Goal: Browse casually: Explore the website without a specific task or goal

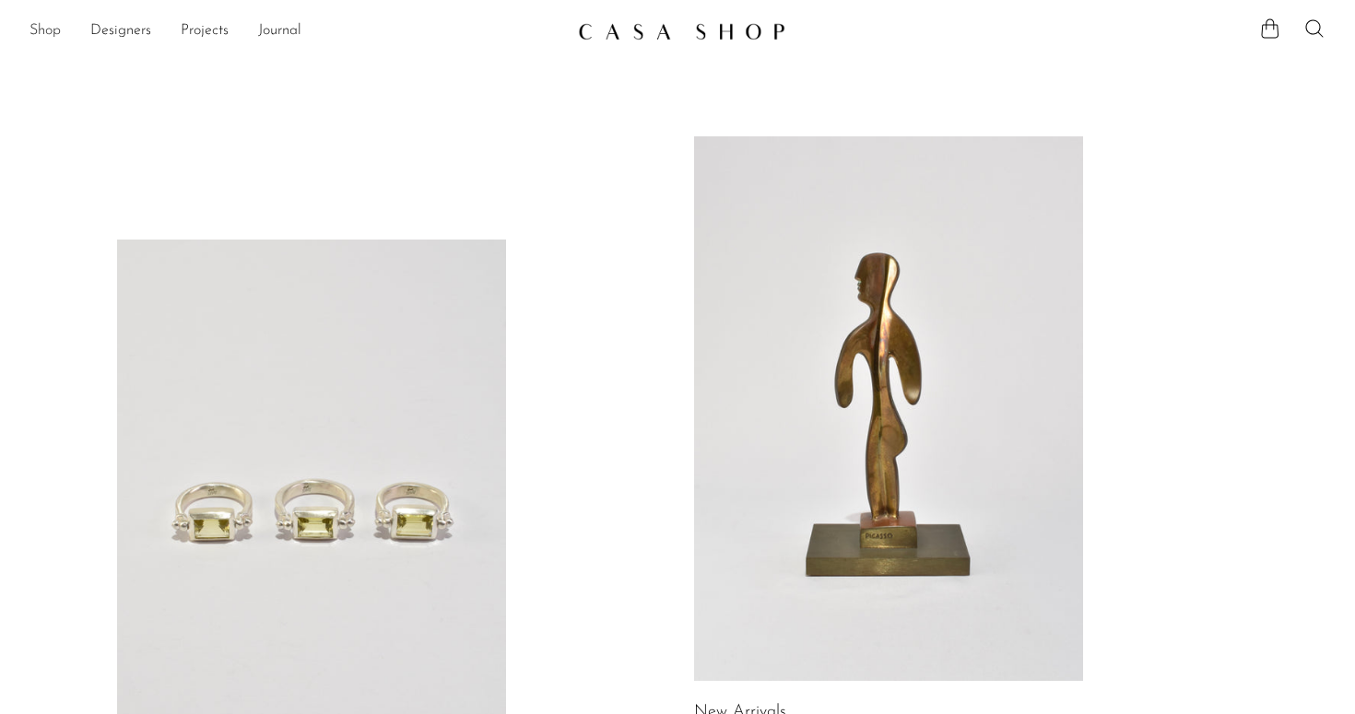
click at [46, 32] on link "Shop" at bounding box center [44, 31] width 31 height 24
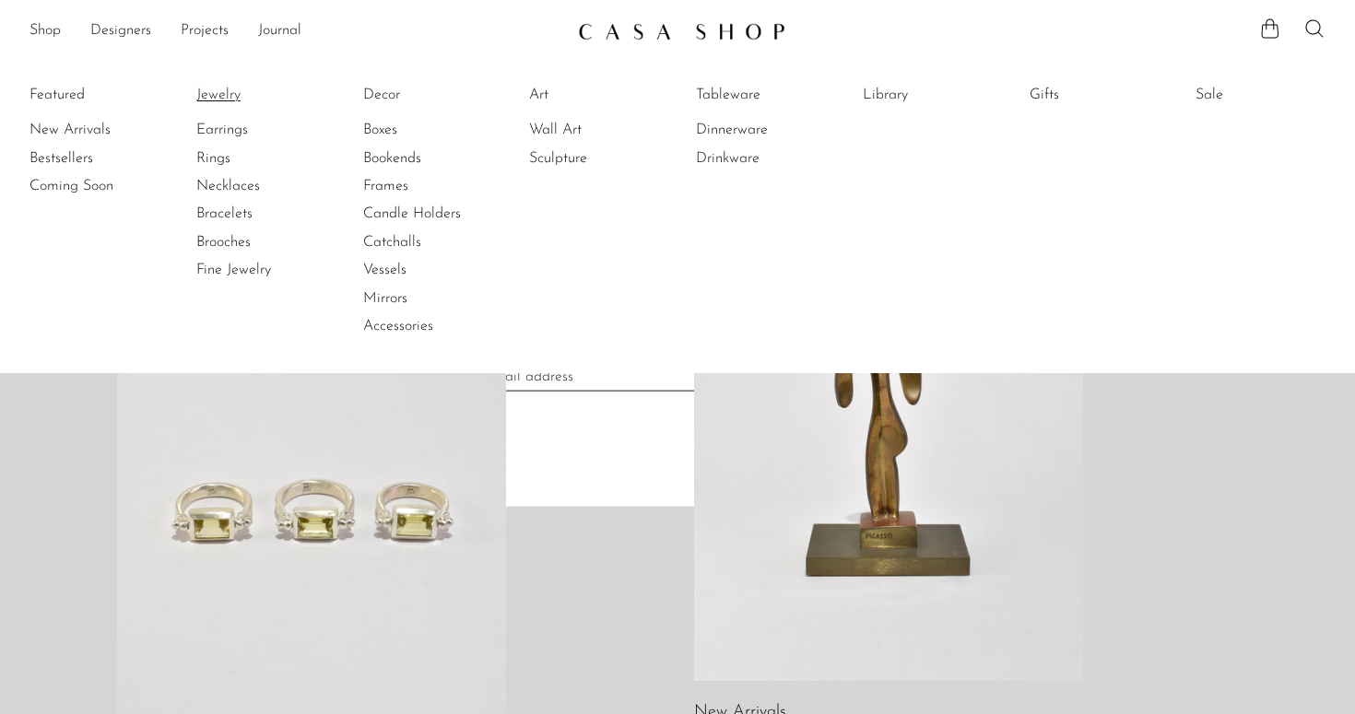
click at [229, 96] on div at bounding box center [677, 357] width 1355 height 714
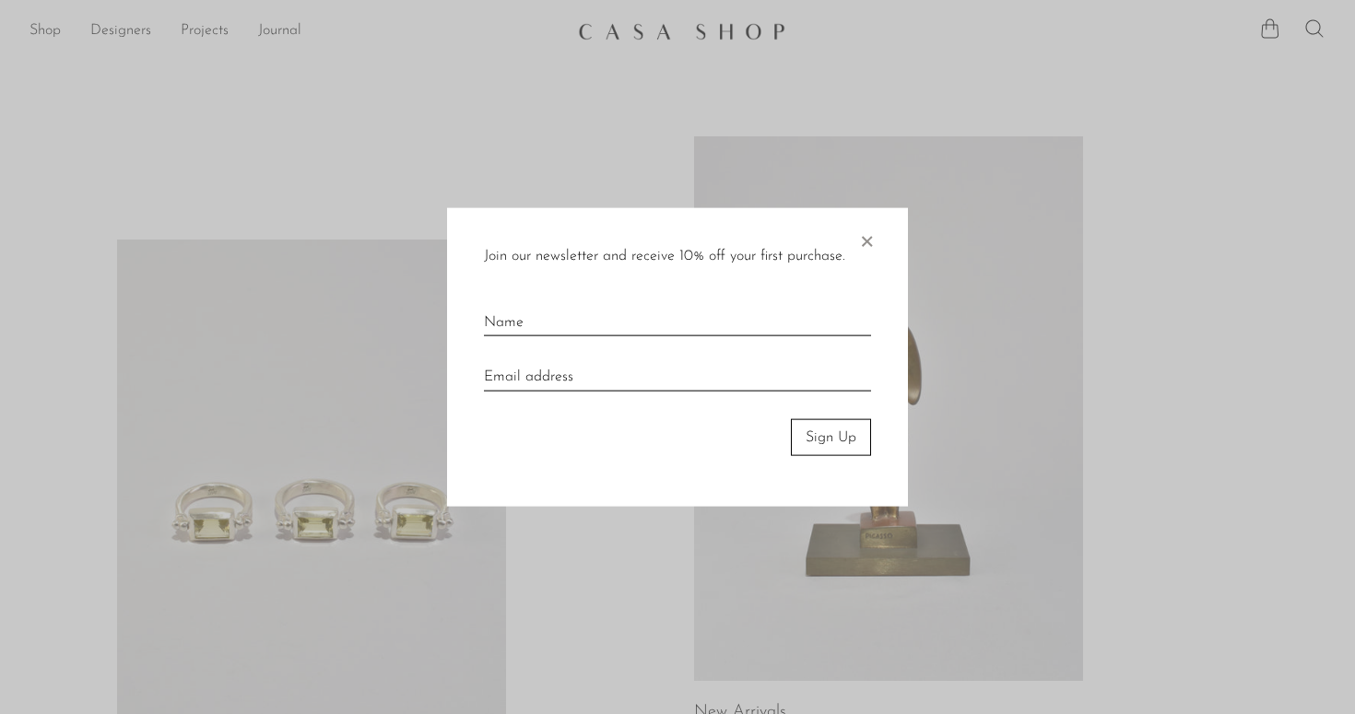
click at [872, 238] on span "×" at bounding box center [866, 236] width 18 height 59
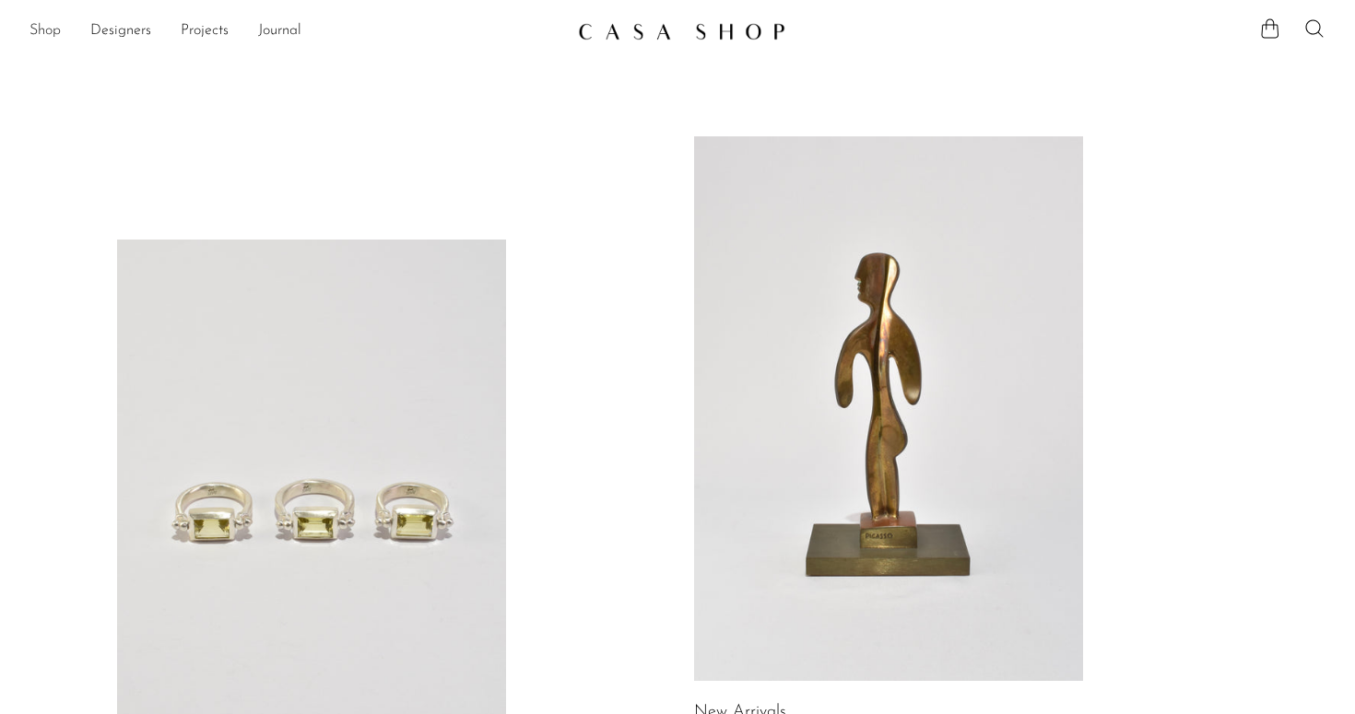
click at [58, 29] on link "Shop" at bounding box center [44, 31] width 31 height 24
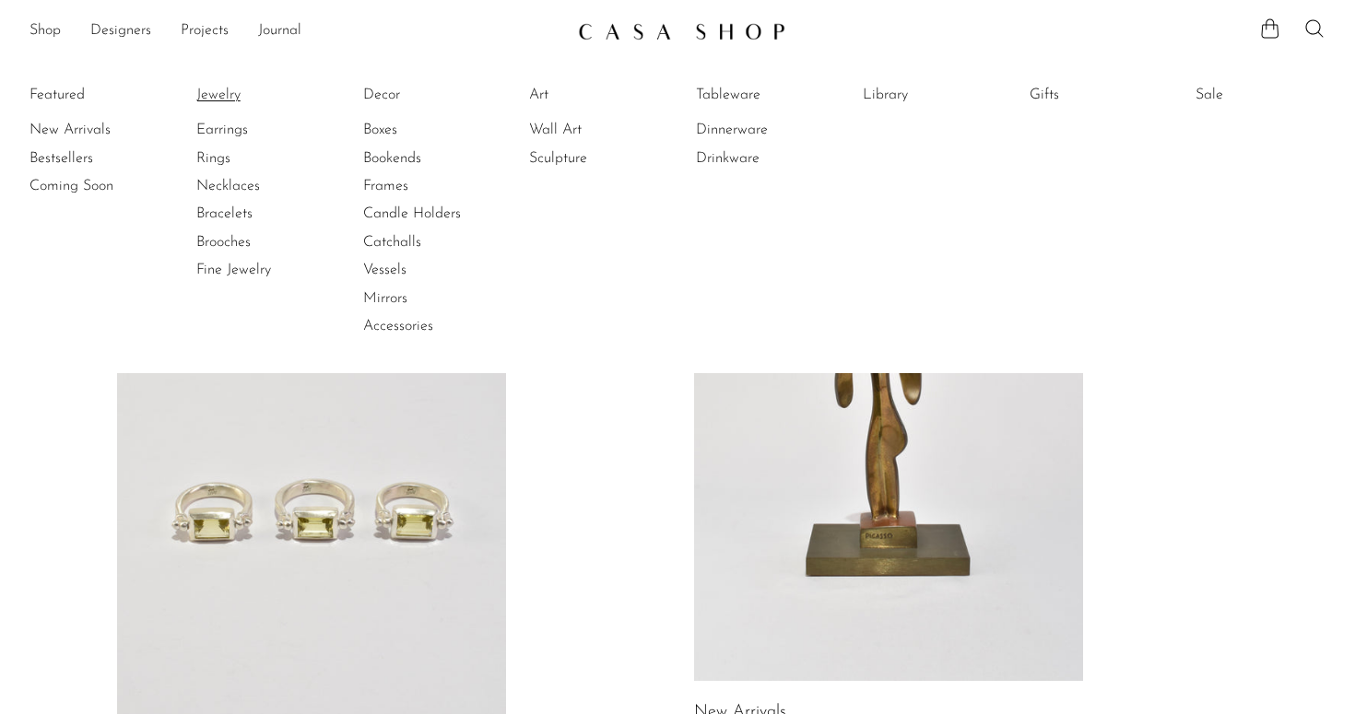
click at [203, 91] on link "Jewelry" at bounding box center [265, 95] width 138 height 20
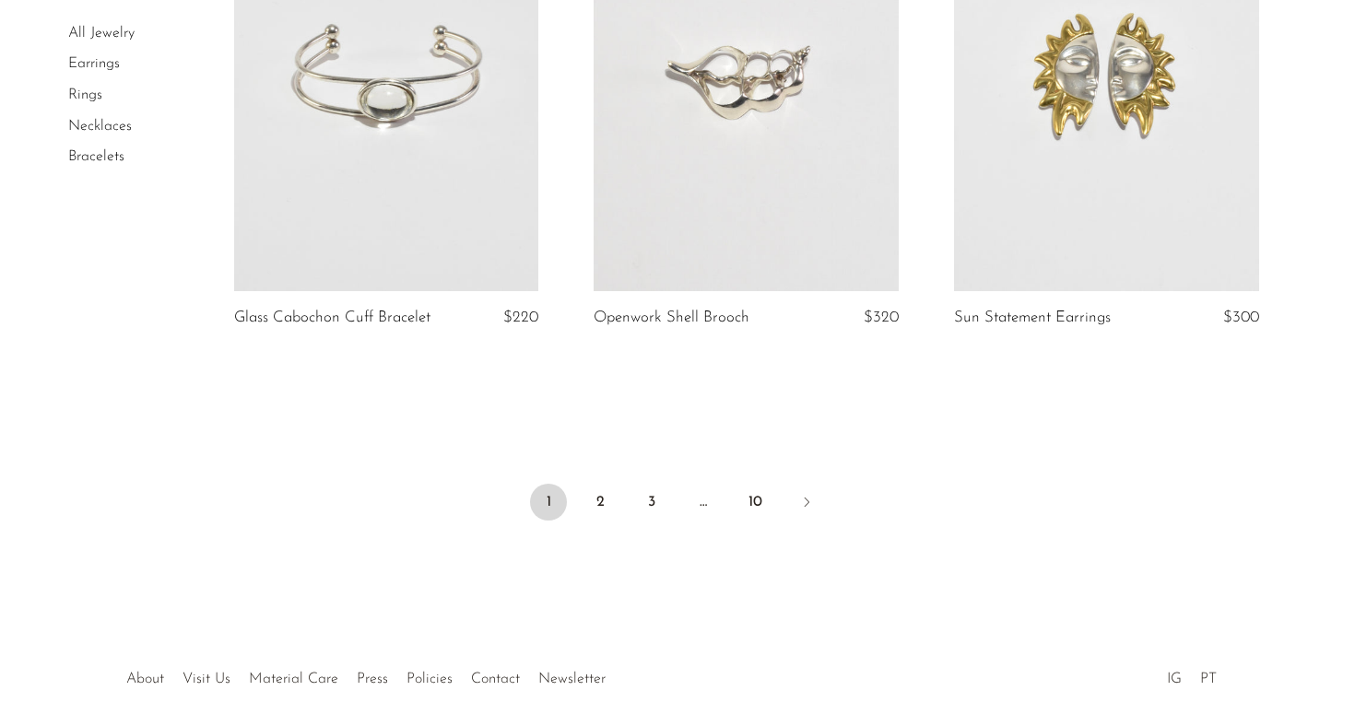
scroll to position [6038, 0]
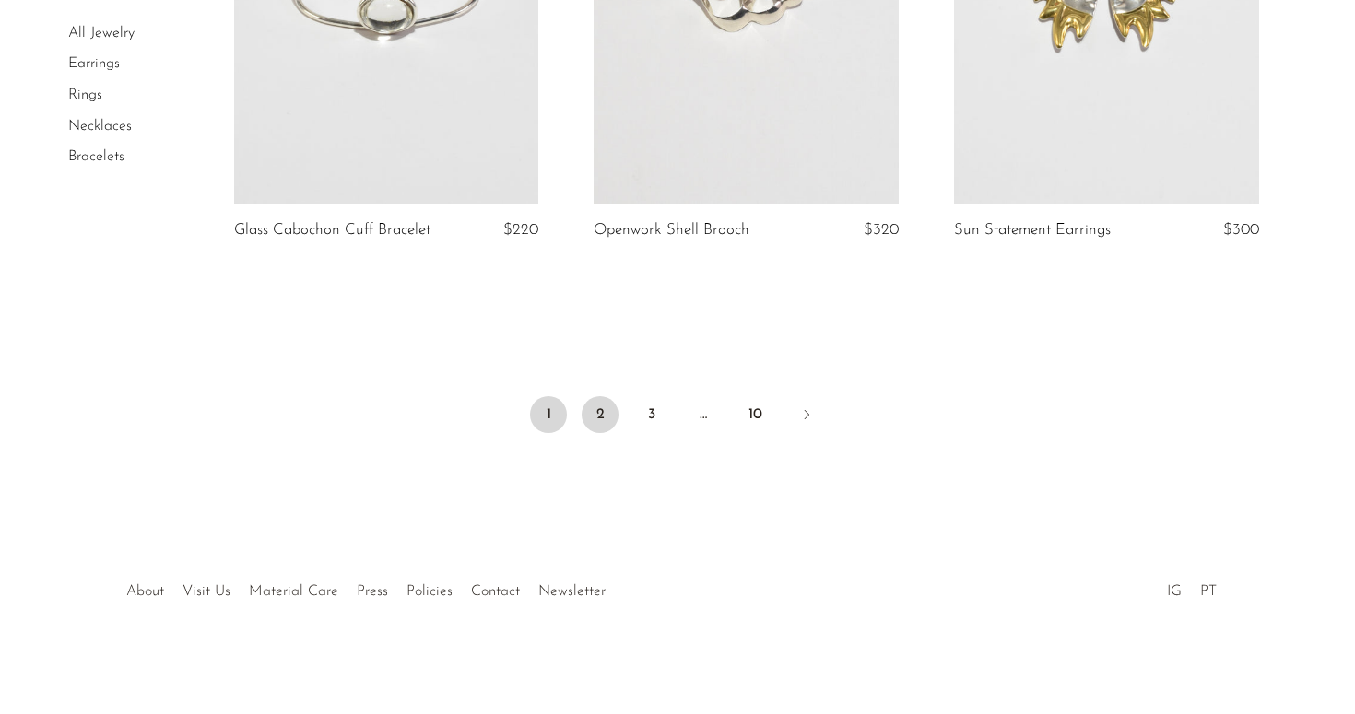
click at [587, 410] on link "2" at bounding box center [600, 414] width 37 height 37
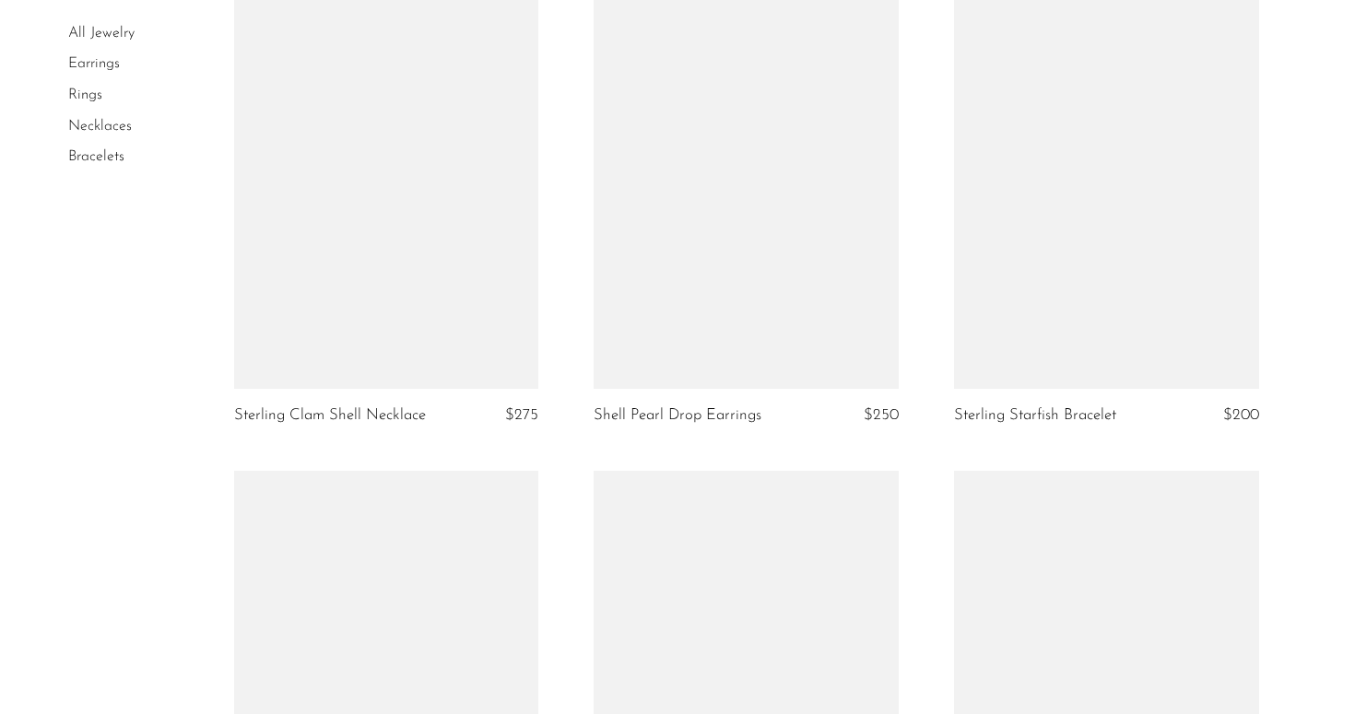
scroll to position [3281, 0]
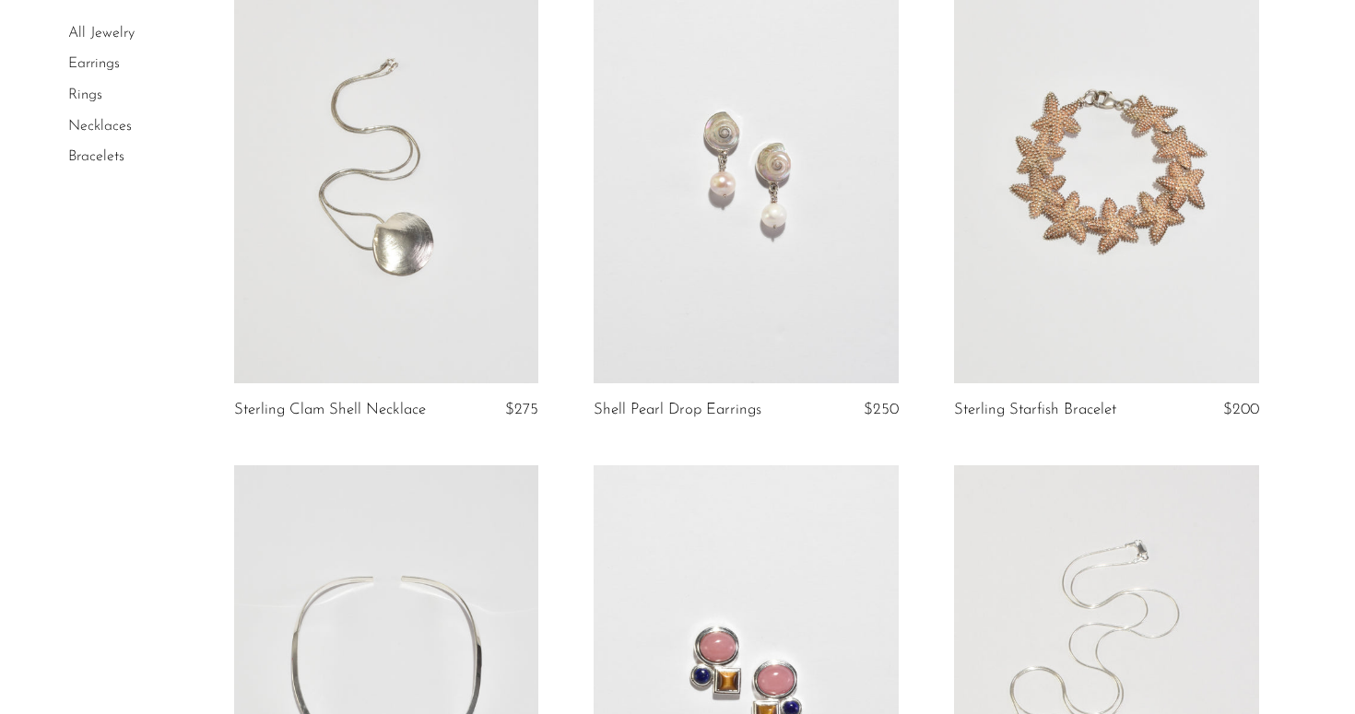
click at [382, 254] on link at bounding box center [386, 170] width 305 height 427
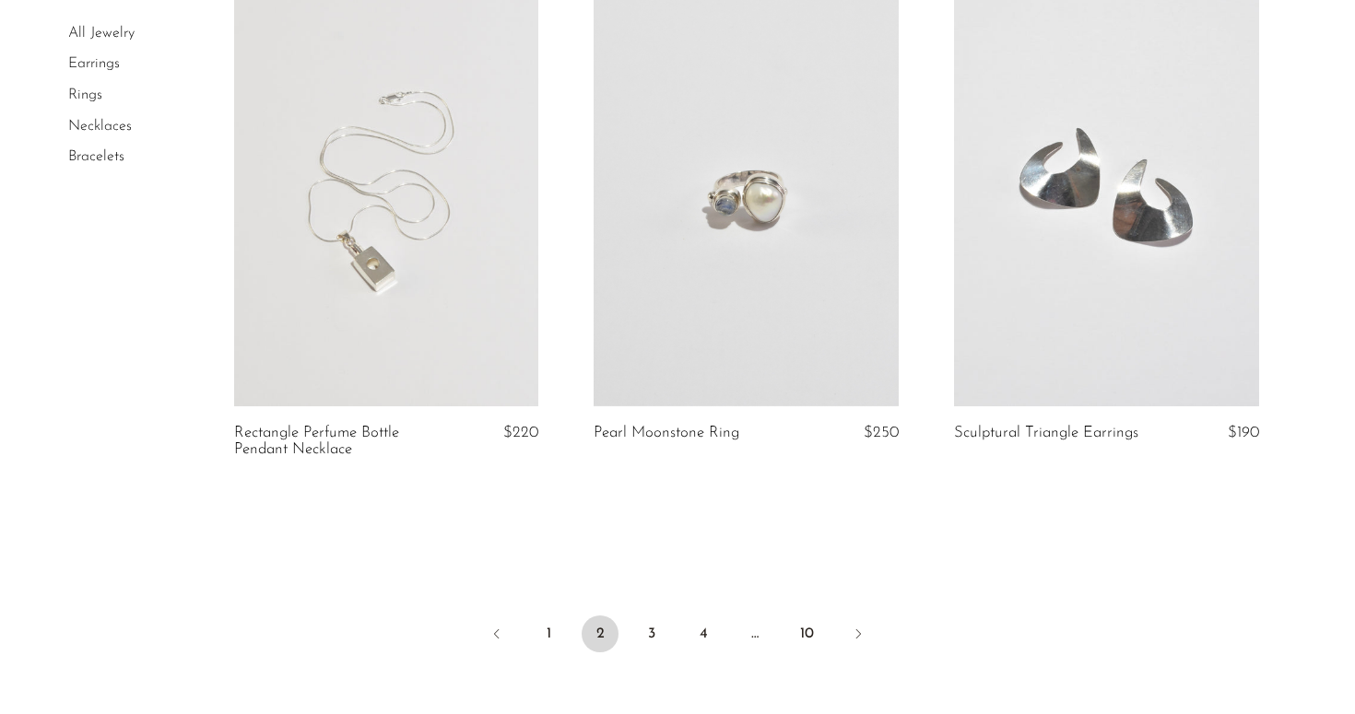
scroll to position [5904, 0]
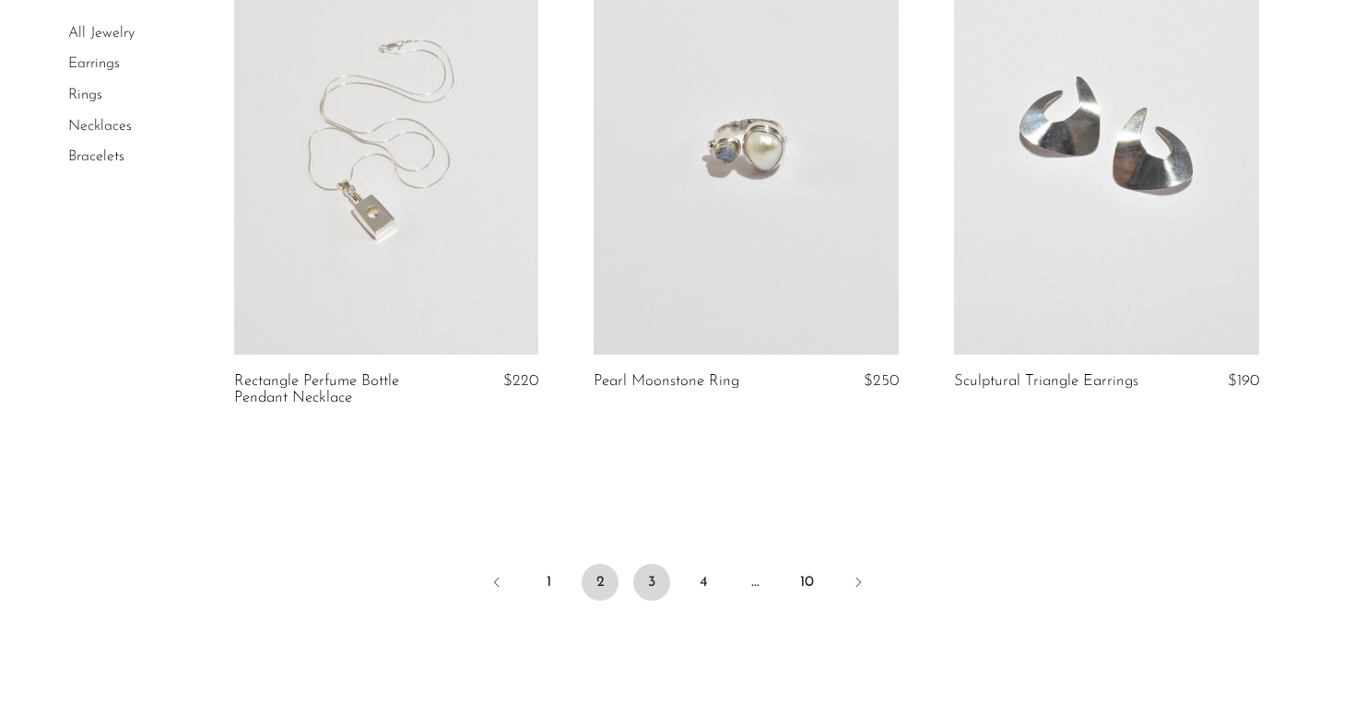
click at [643, 582] on link "3" at bounding box center [651, 582] width 37 height 37
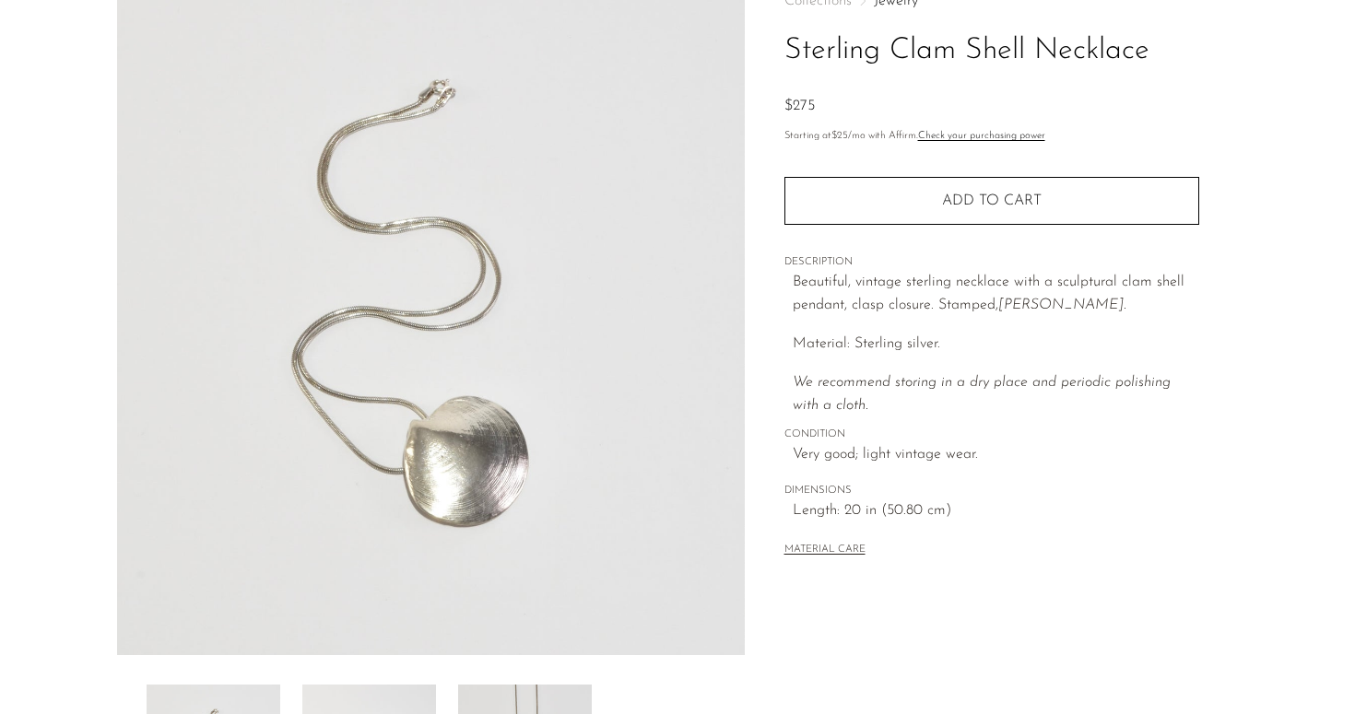
scroll to position [486, 0]
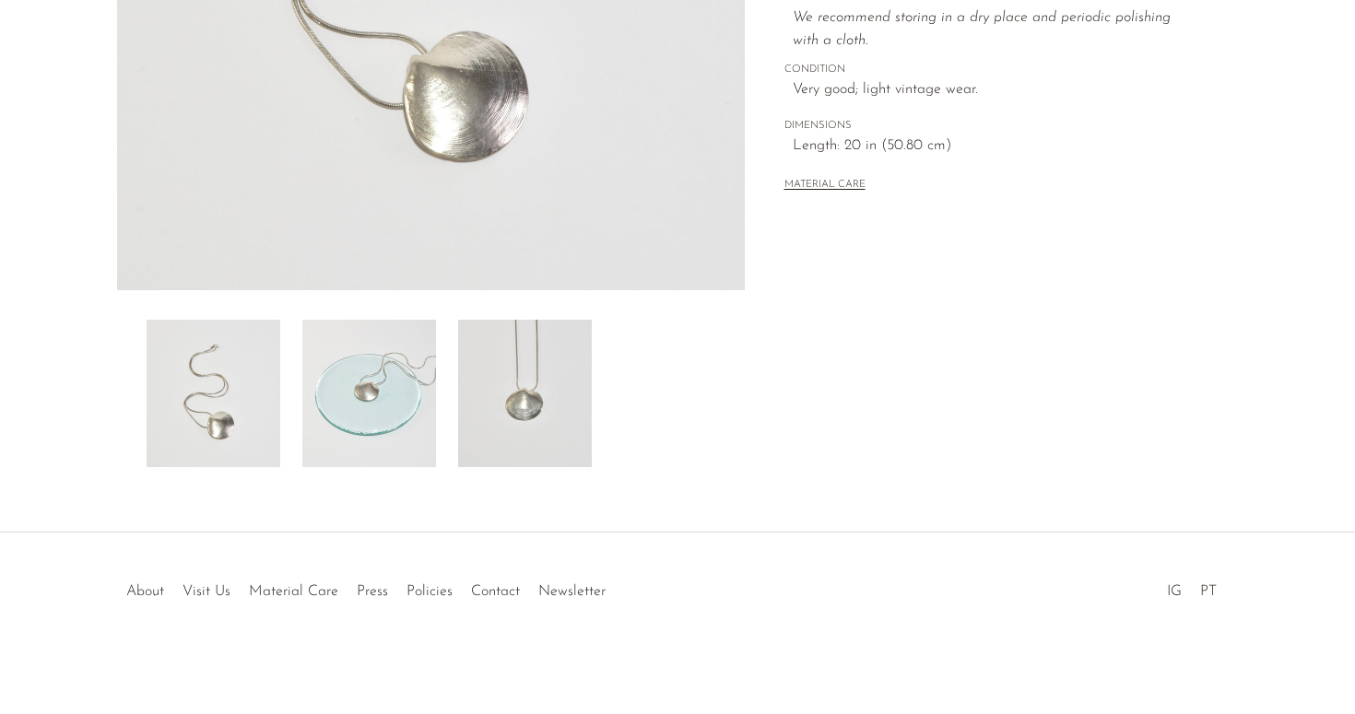
click at [528, 377] on img at bounding box center [525, 393] width 134 height 147
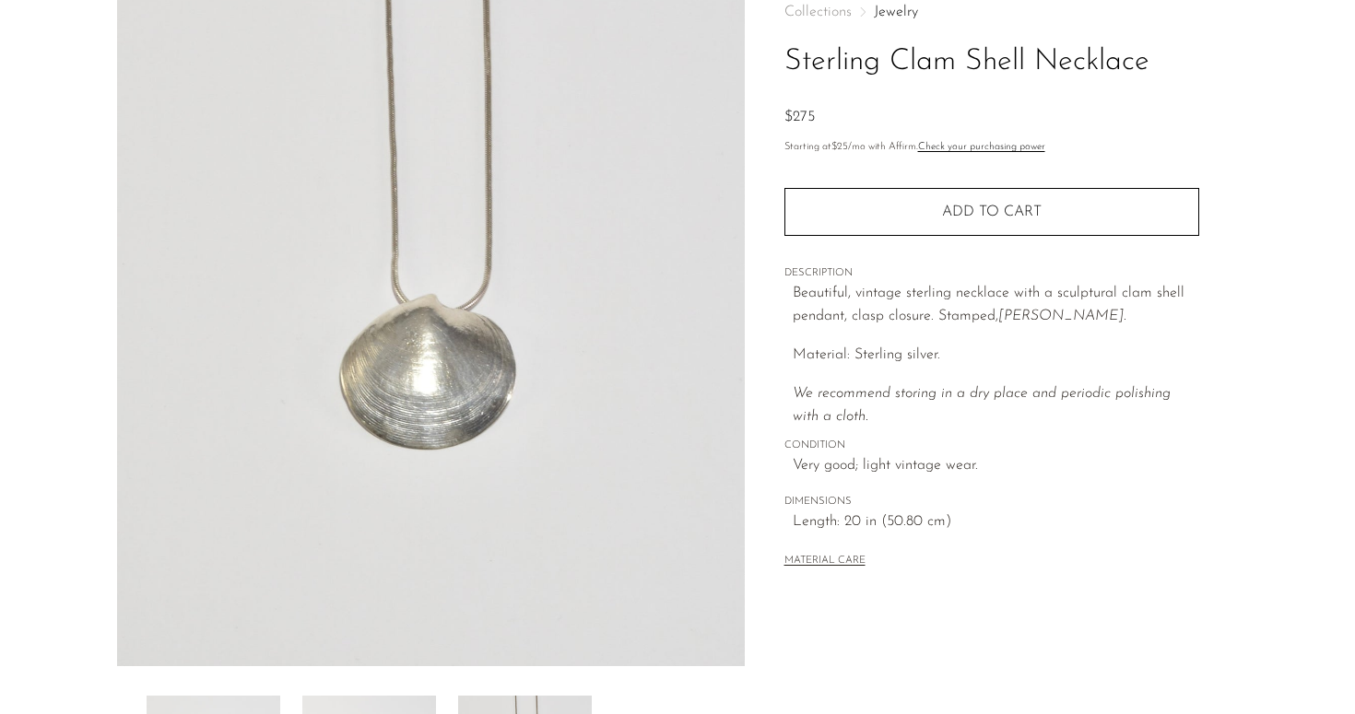
scroll to position [0, 0]
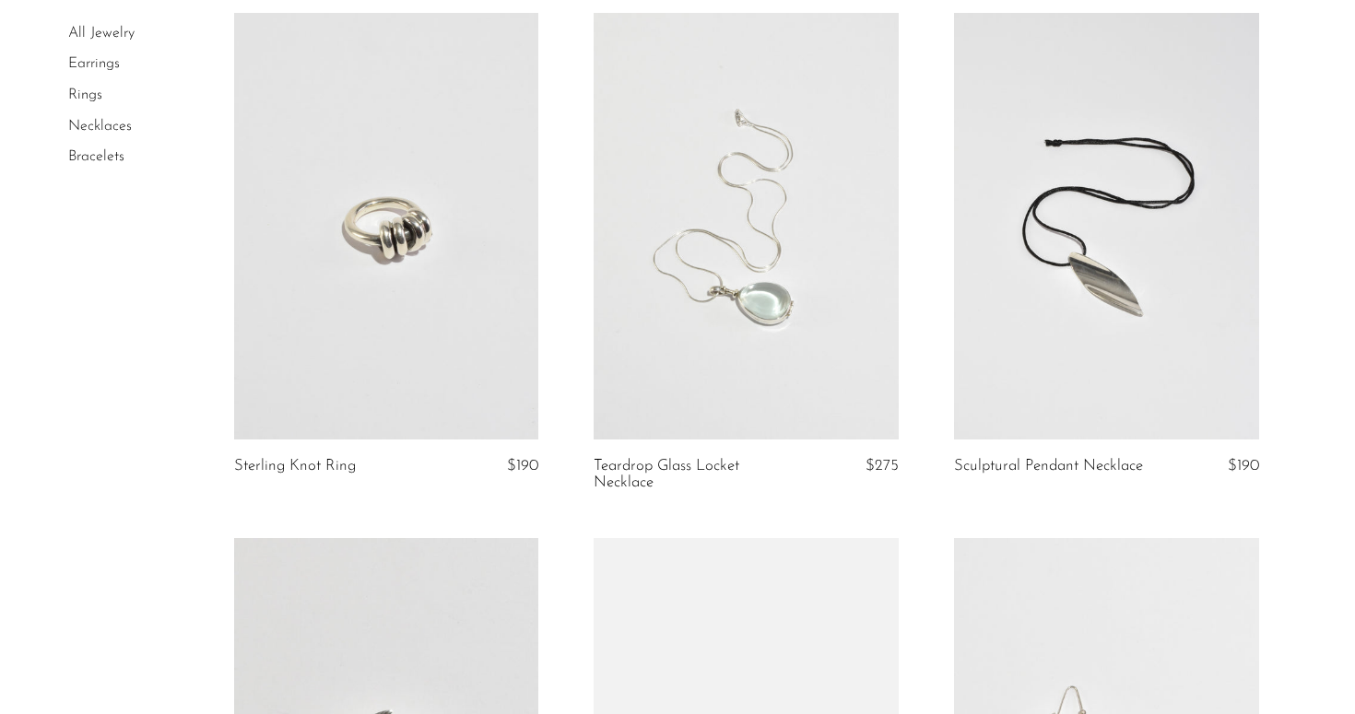
scroll to position [1707, 0]
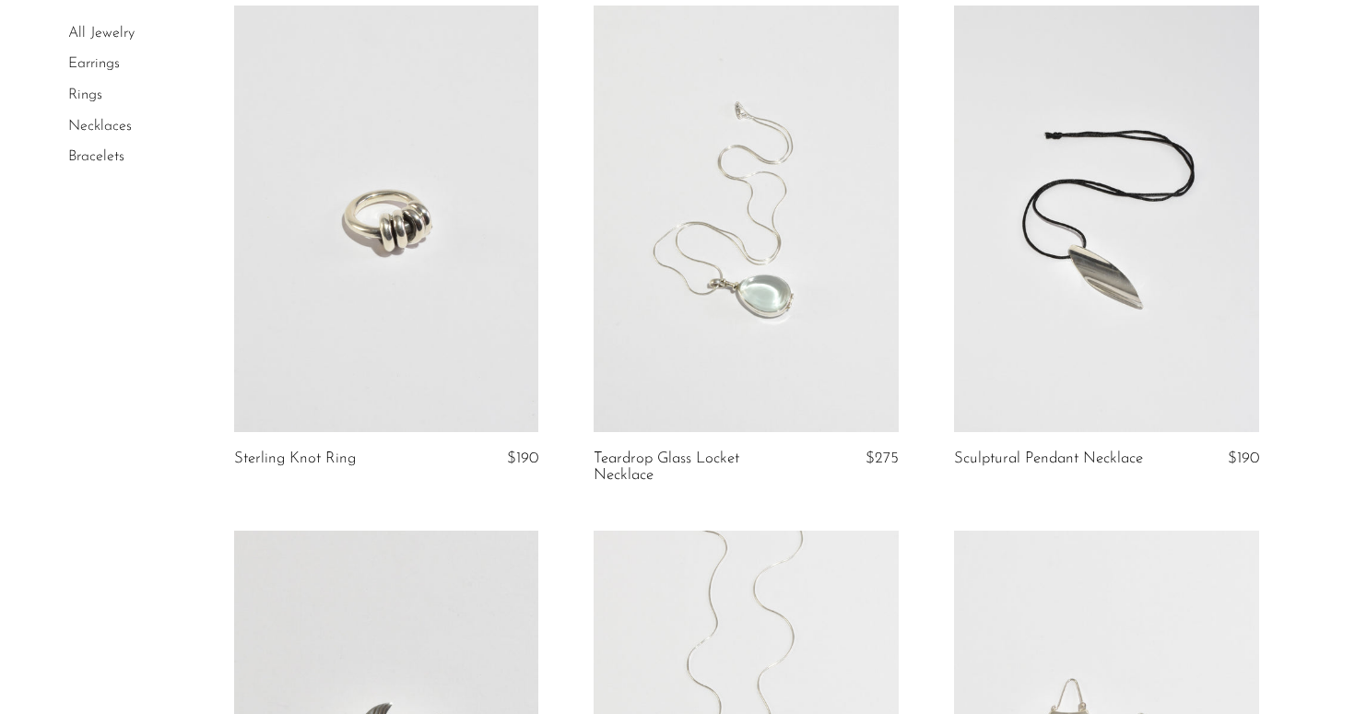
click at [697, 321] on link at bounding box center [746, 219] width 305 height 427
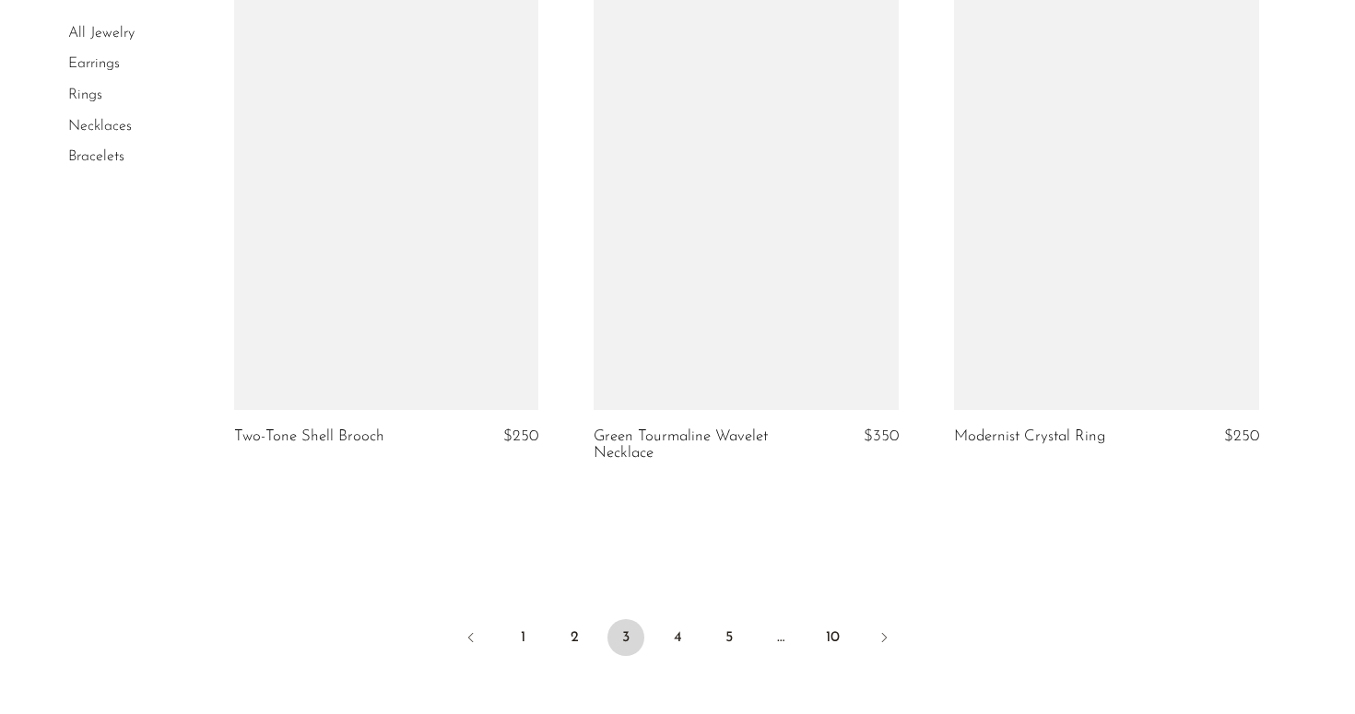
scroll to position [5885, 0]
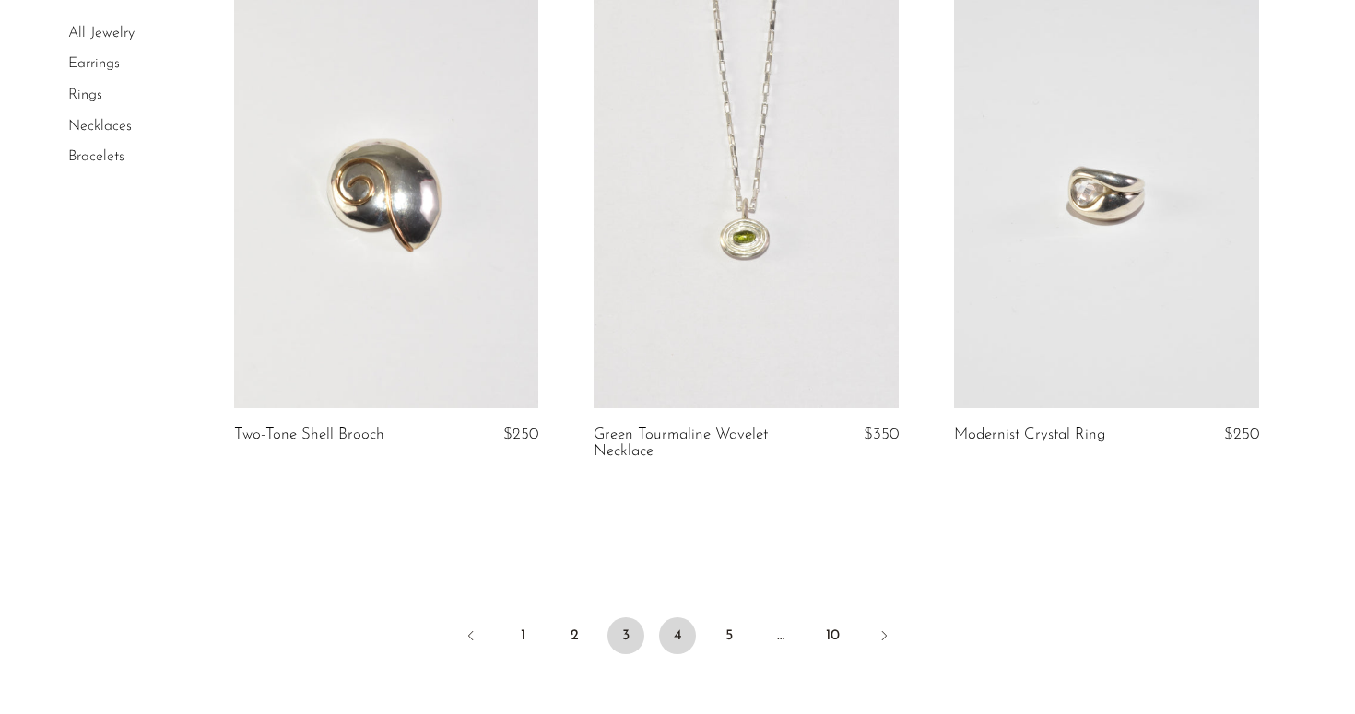
click at [681, 634] on link "4" at bounding box center [677, 636] width 37 height 37
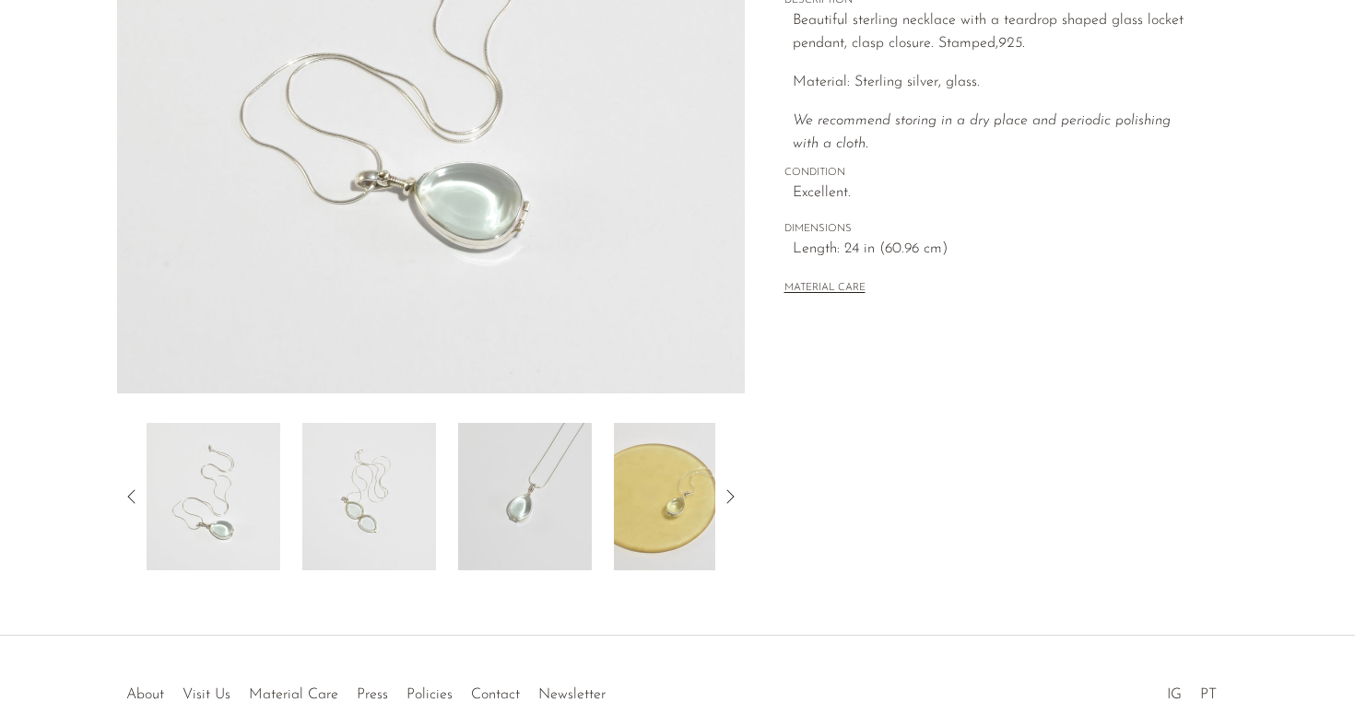
scroll to position [390, 0]
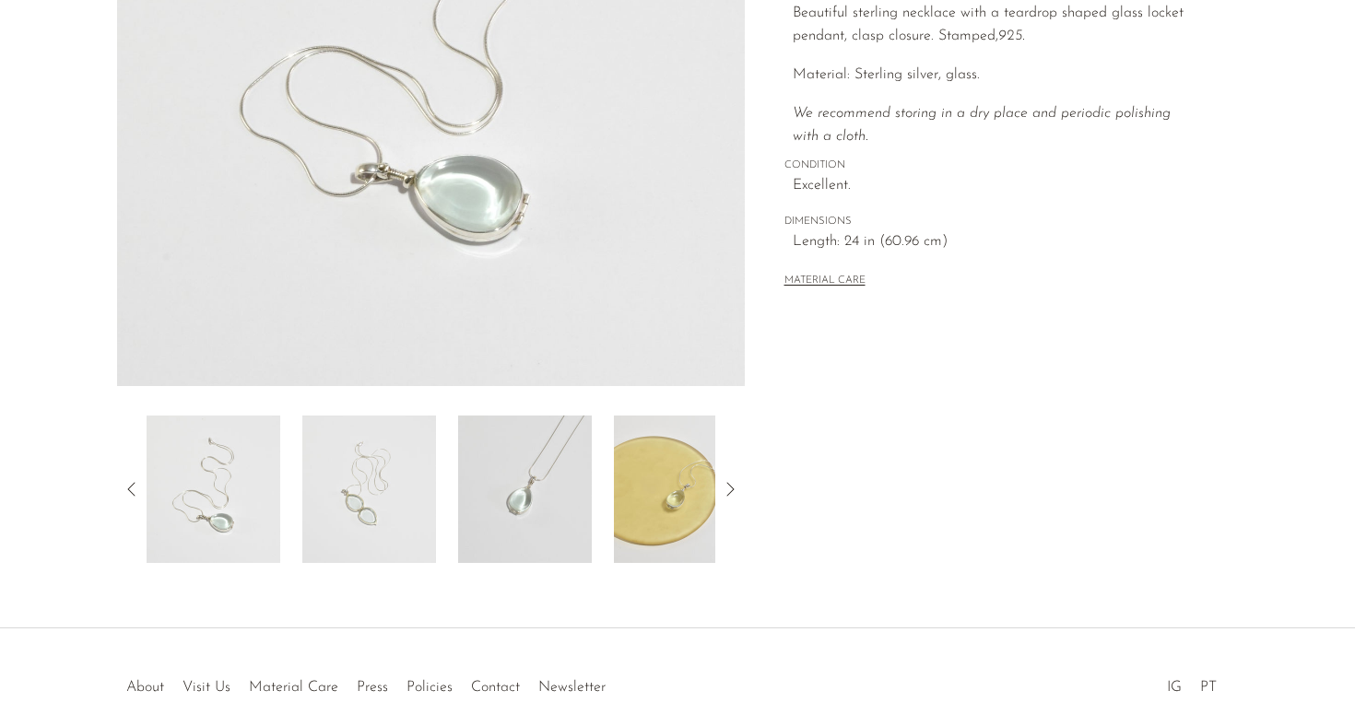
click at [677, 517] on img at bounding box center [681, 489] width 134 height 147
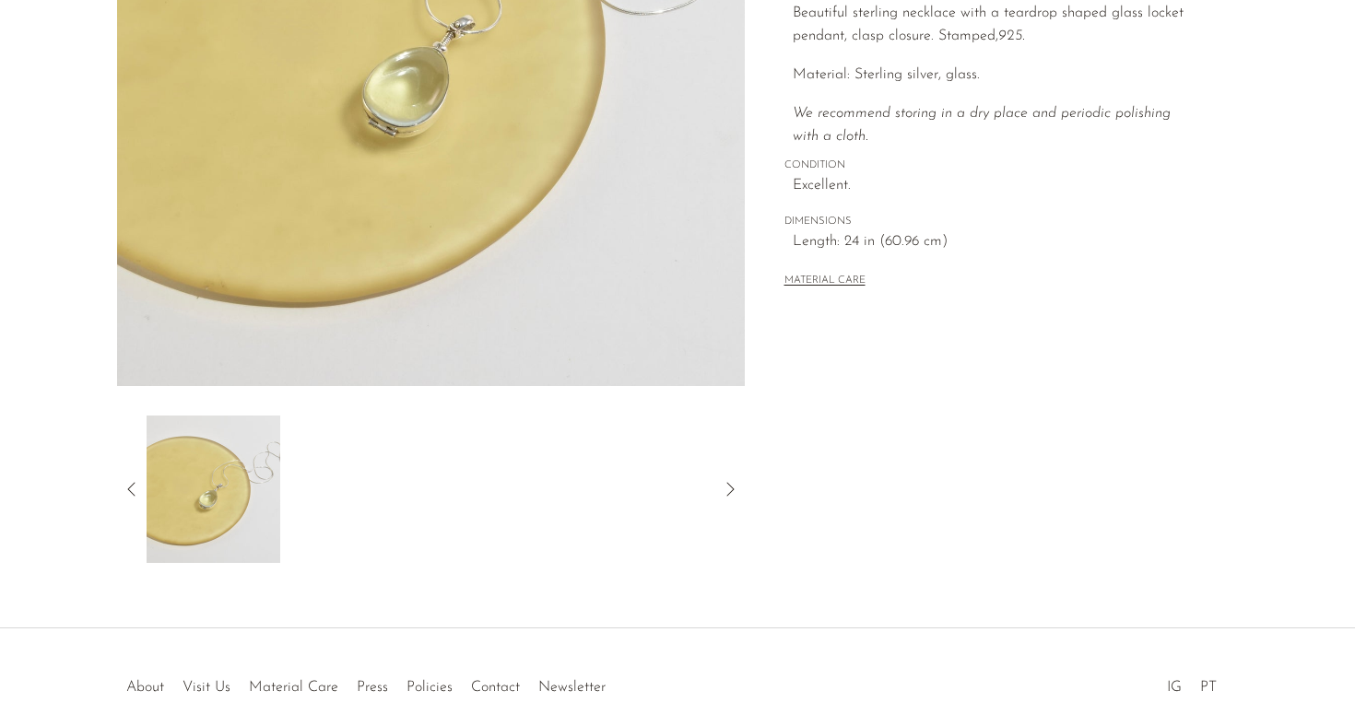
click at [132, 494] on icon at bounding box center [132, 489] width 22 height 22
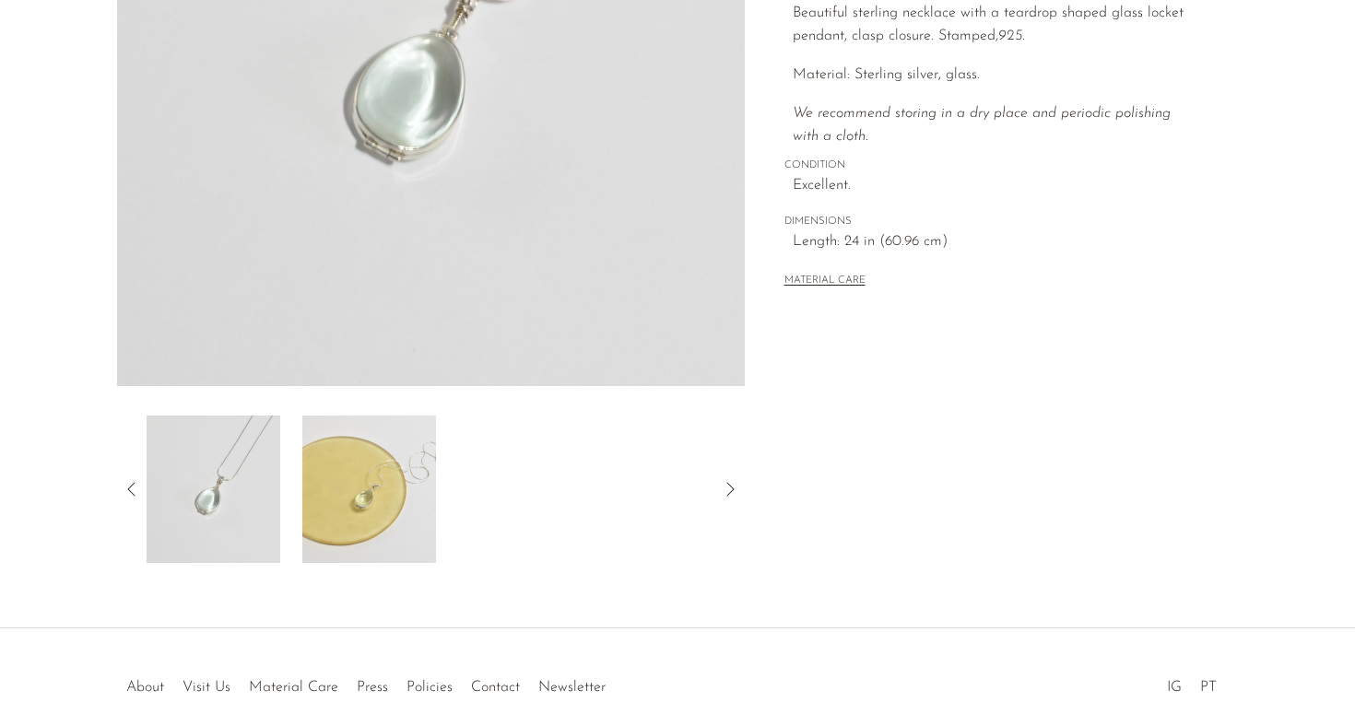
click at [228, 500] on img at bounding box center [214, 489] width 134 height 147
click at [148, 498] on img at bounding box center [214, 489] width 134 height 147
click at [139, 491] on icon at bounding box center [132, 489] width 22 height 22
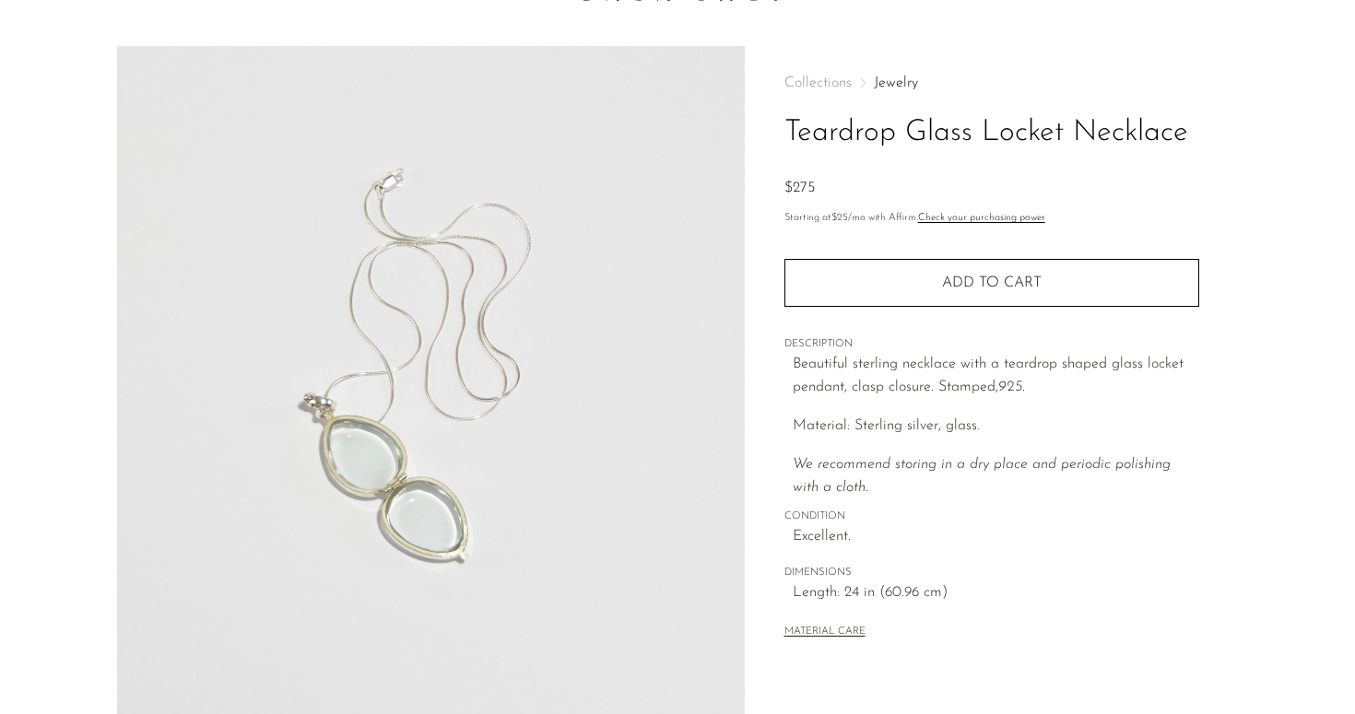
scroll to position [0, 0]
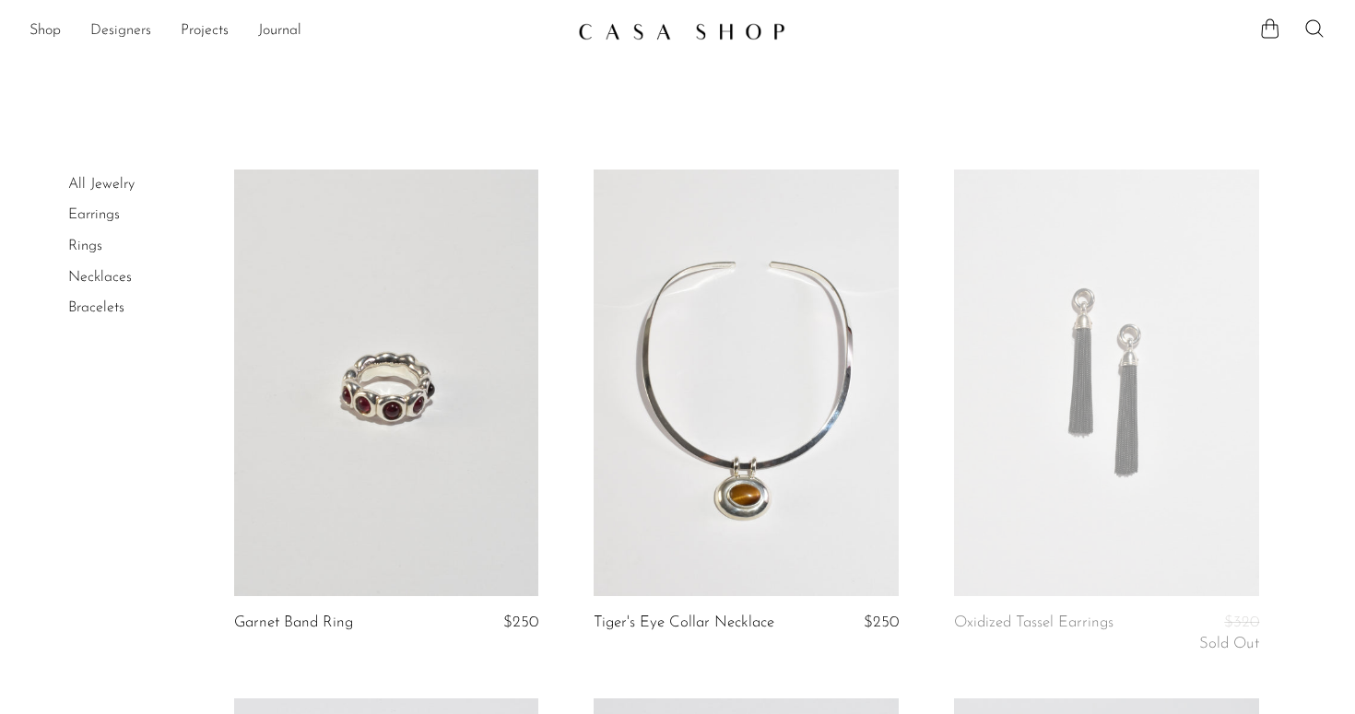
click at [122, 24] on link "Designers" at bounding box center [120, 31] width 61 height 24
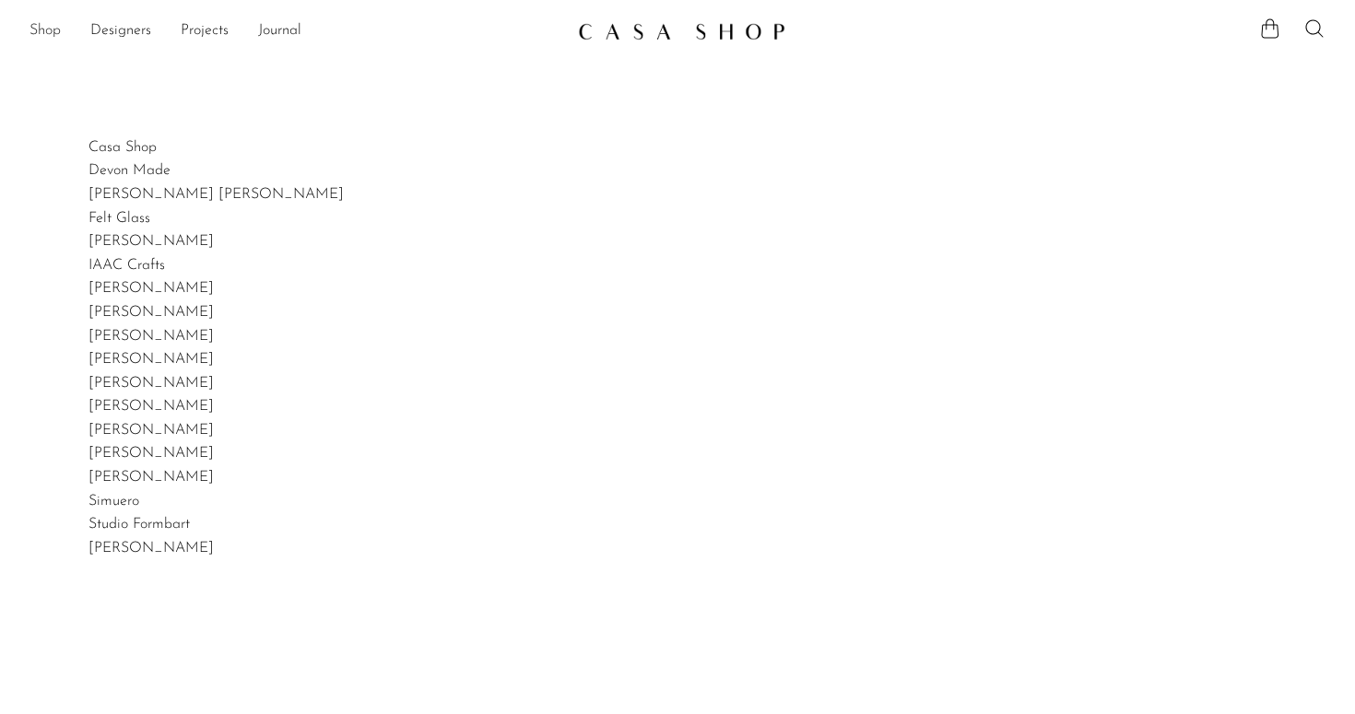
click at [48, 36] on link "Shop" at bounding box center [44, 31] width 31 height 24
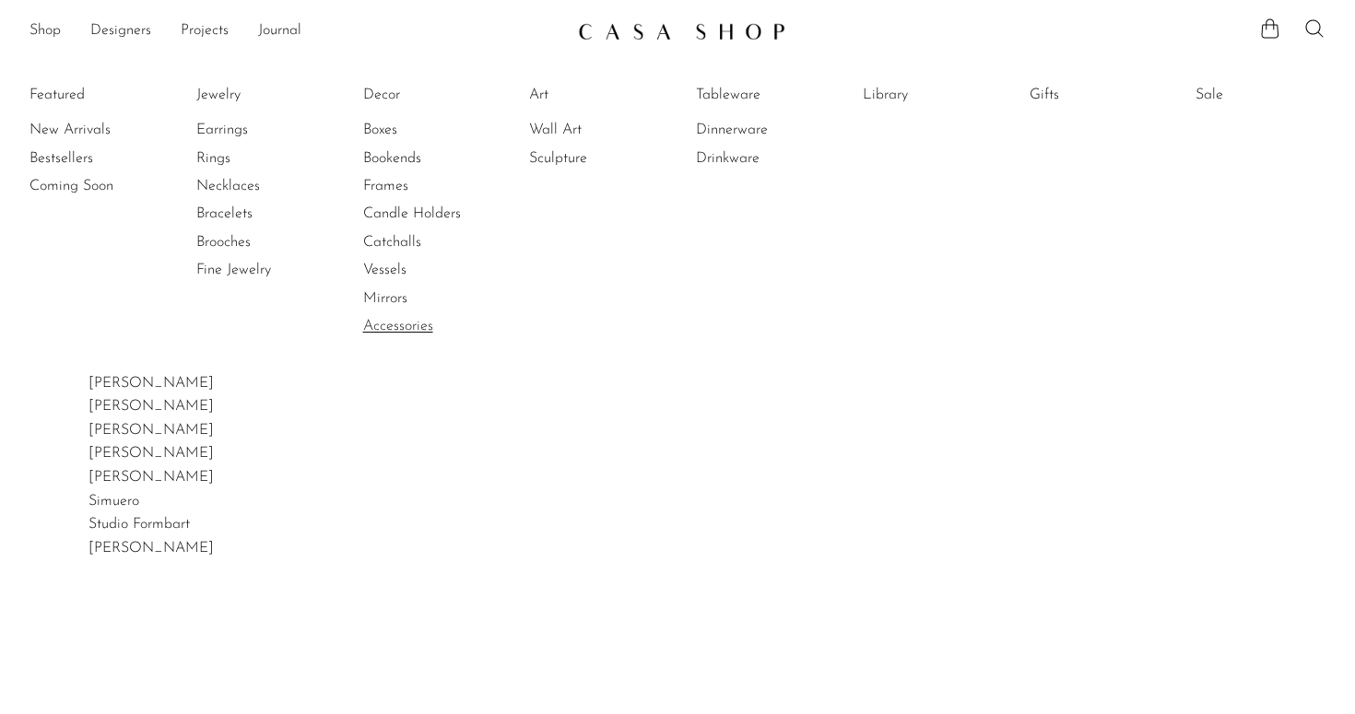
click at [388, 320] on link "Accessories" at bounding box center [432, 326] width 138 height 20
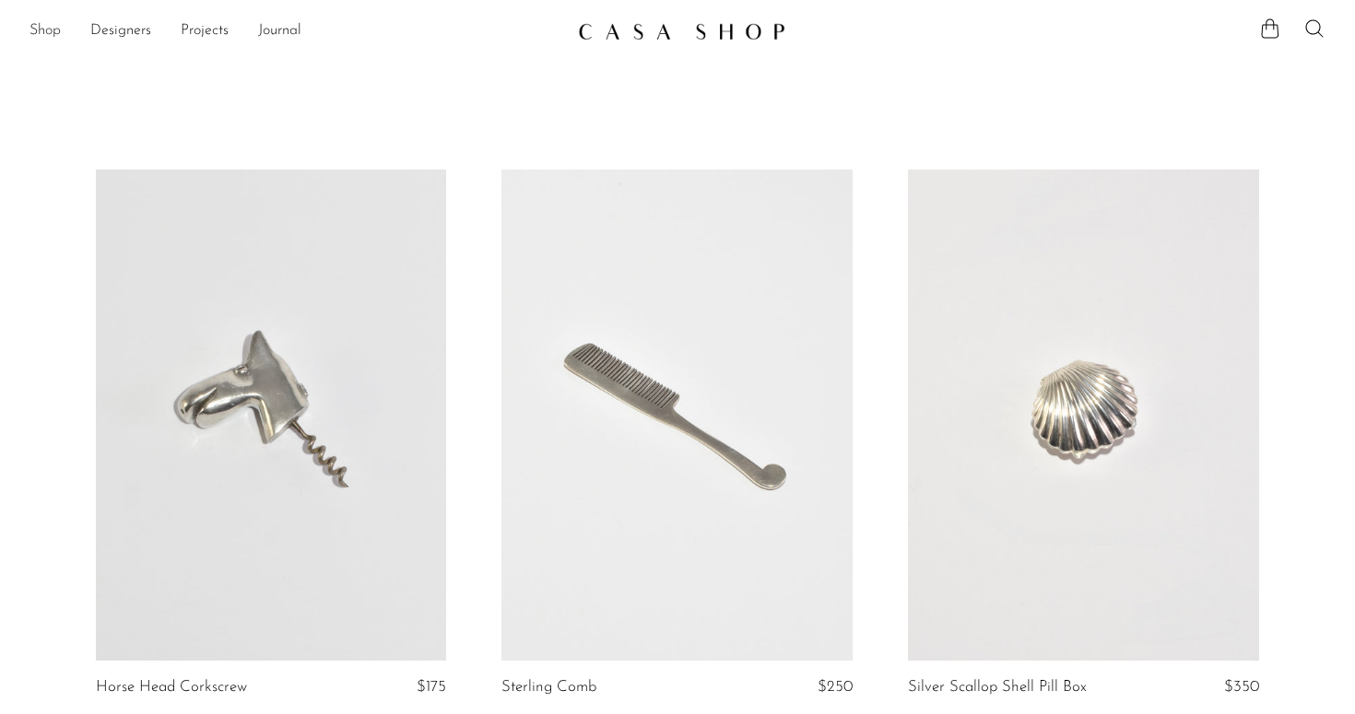
click at [49, 30] on link "Shop" at bounding box center [44, 31] width 31 height 24
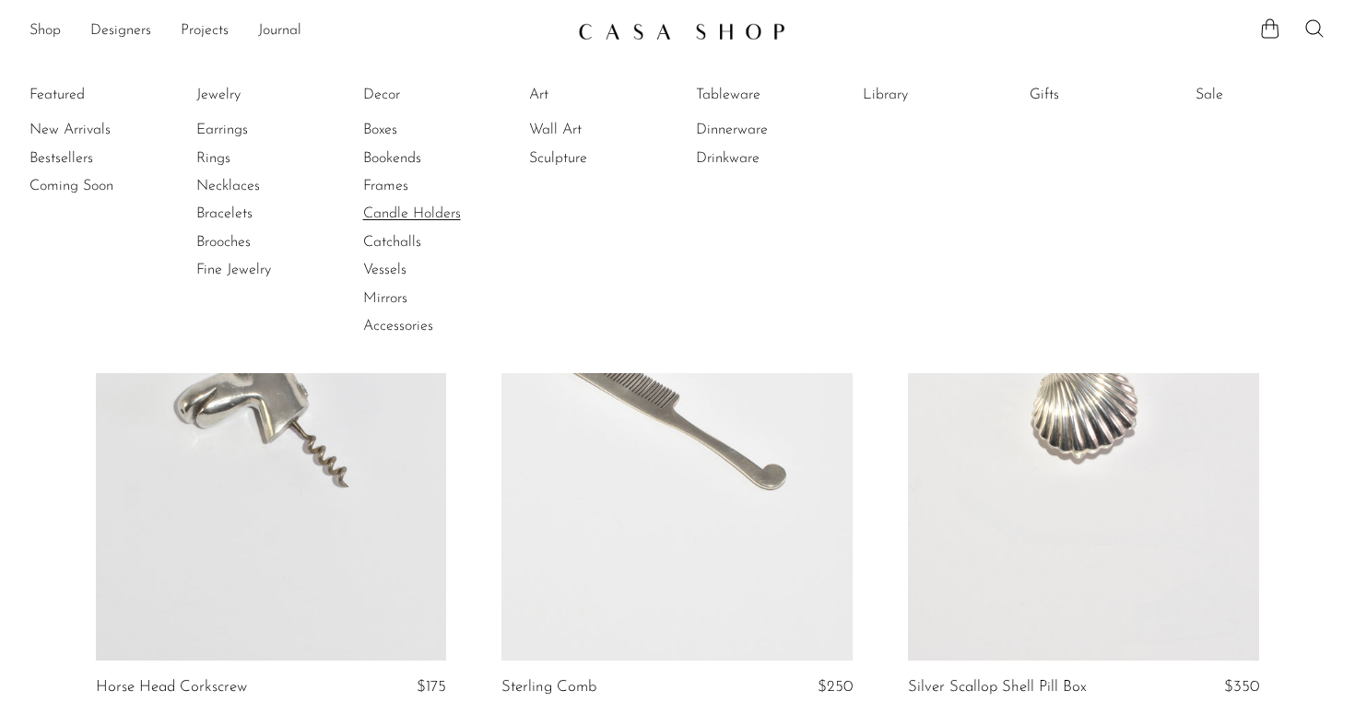
click at [382, 216] on link "Candle Holders" at bounding box center [432, 214] width 138 height 20
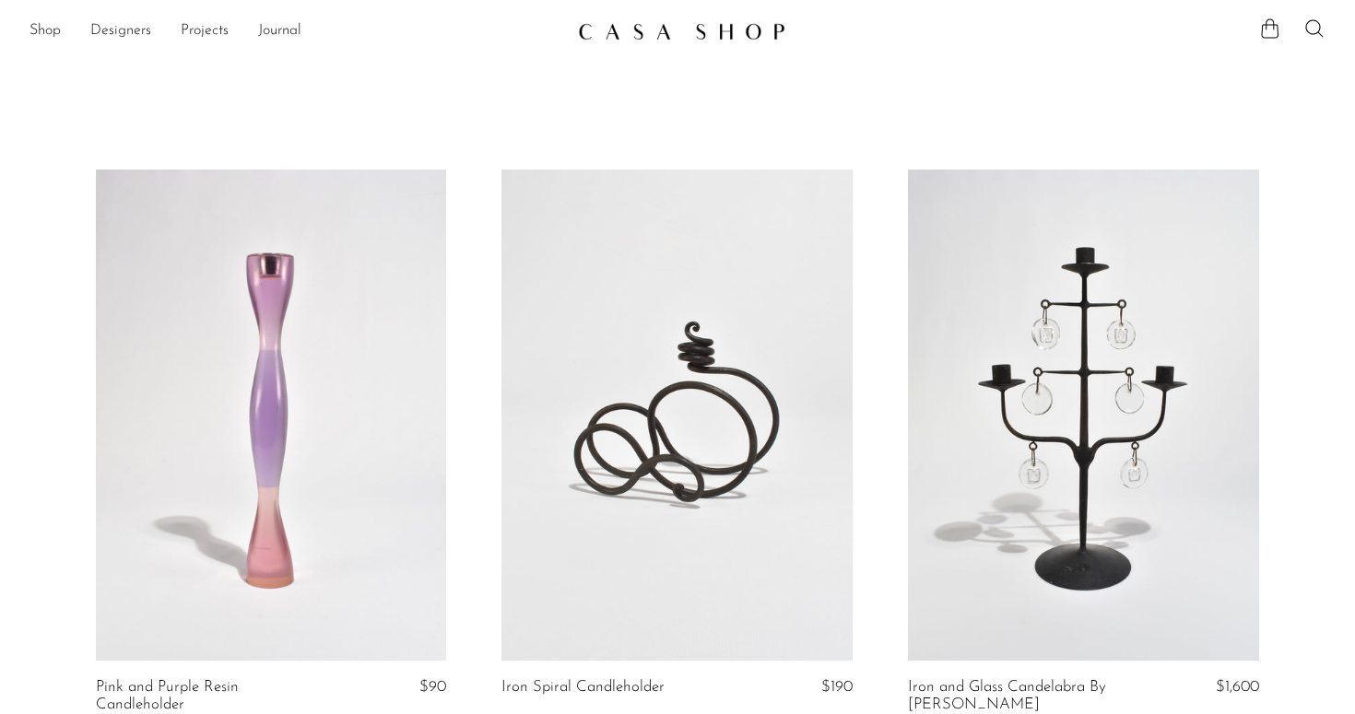
click at [63, 27] on ul "Shop Featured New Arrivals Bestsellers Coming Soon Jewelry Jewelry All Earrings…" at bounding box center [296, 31] width 534 height 31
click at [61, 31] on link "Shop" at bounding box center [44, 31] width 31 height 24
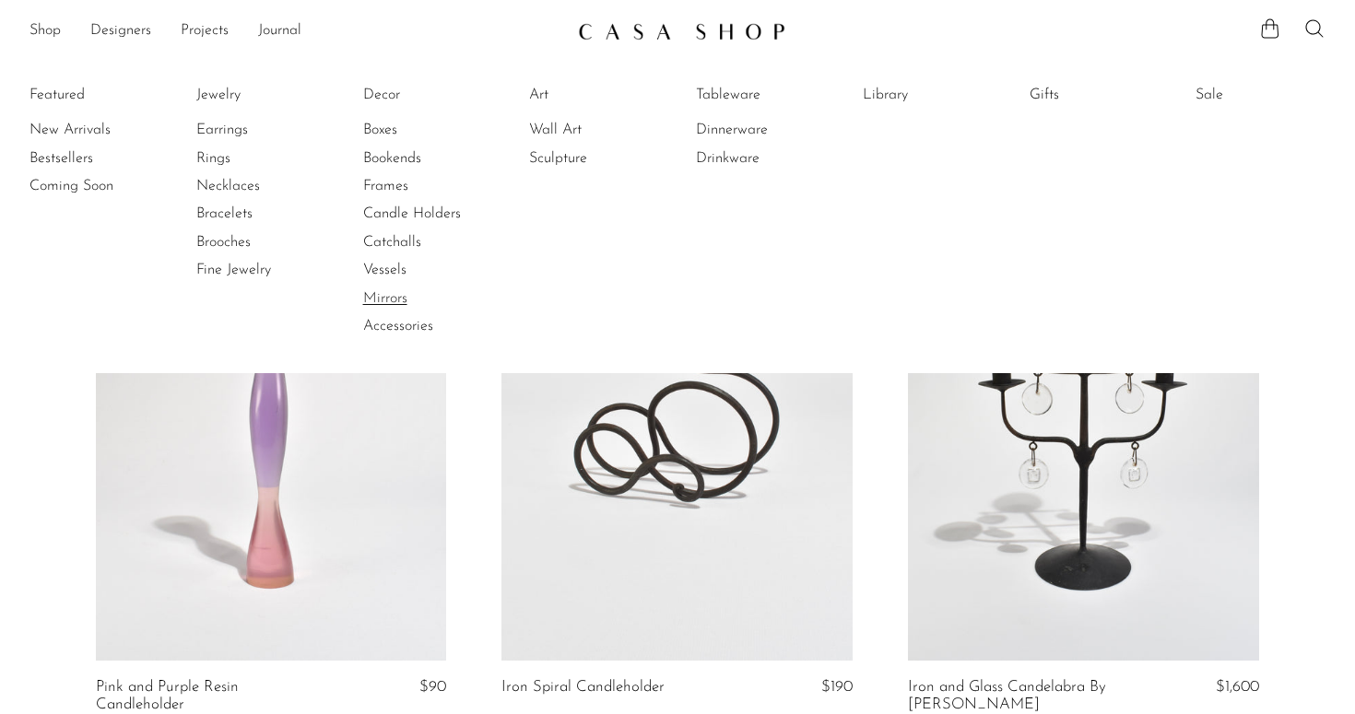
click at [400, 298] on link "Mirrors" at bounding box center [432, 298] width 138 height 20
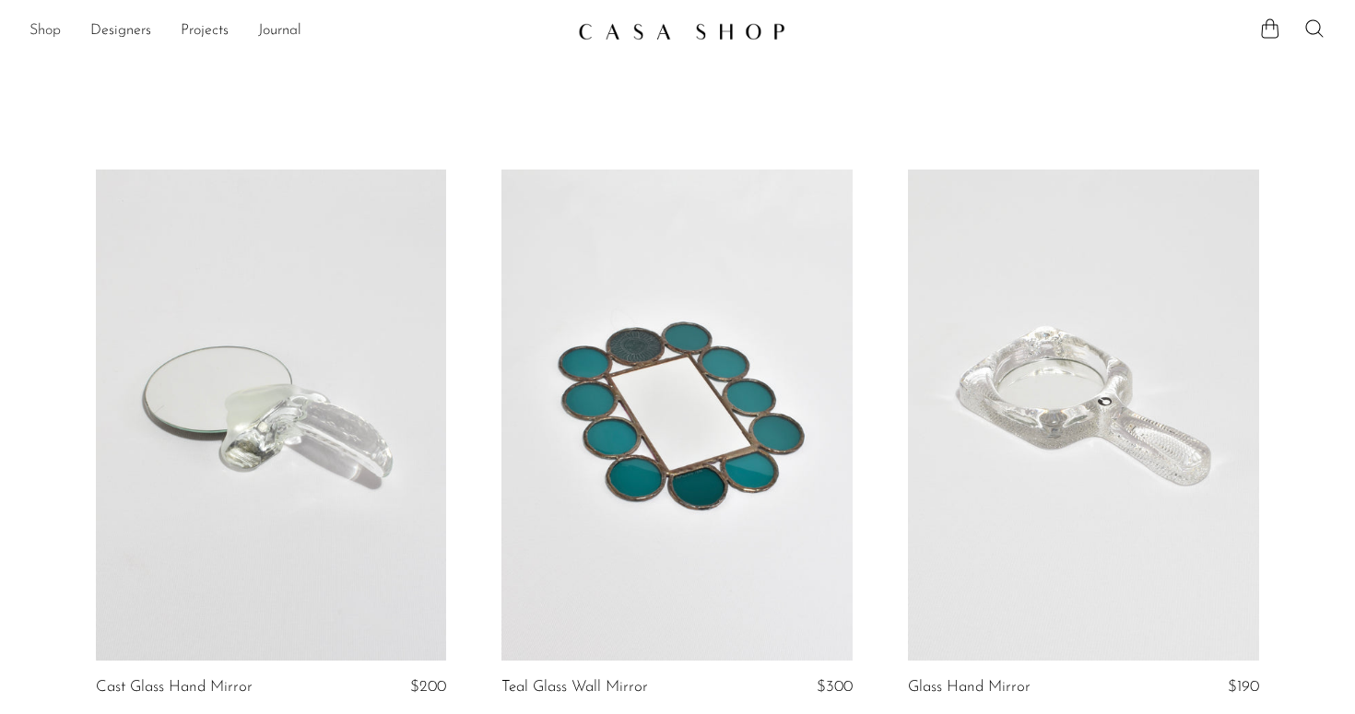
click at [35, 37] on link "Shop" at bounding box center [44, 31] width 31 height 24
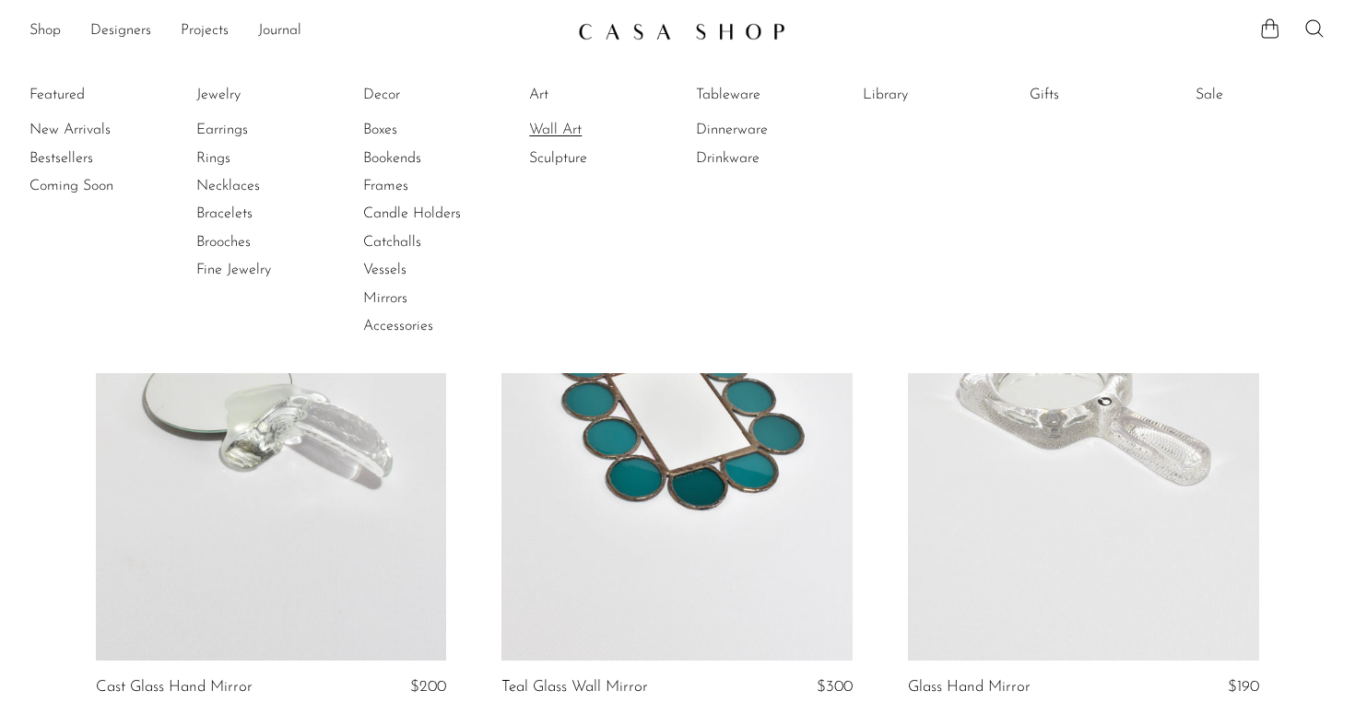
click at [543, 123] on link "Wall Art" at bounding box center [598, 130] width 138 height 20
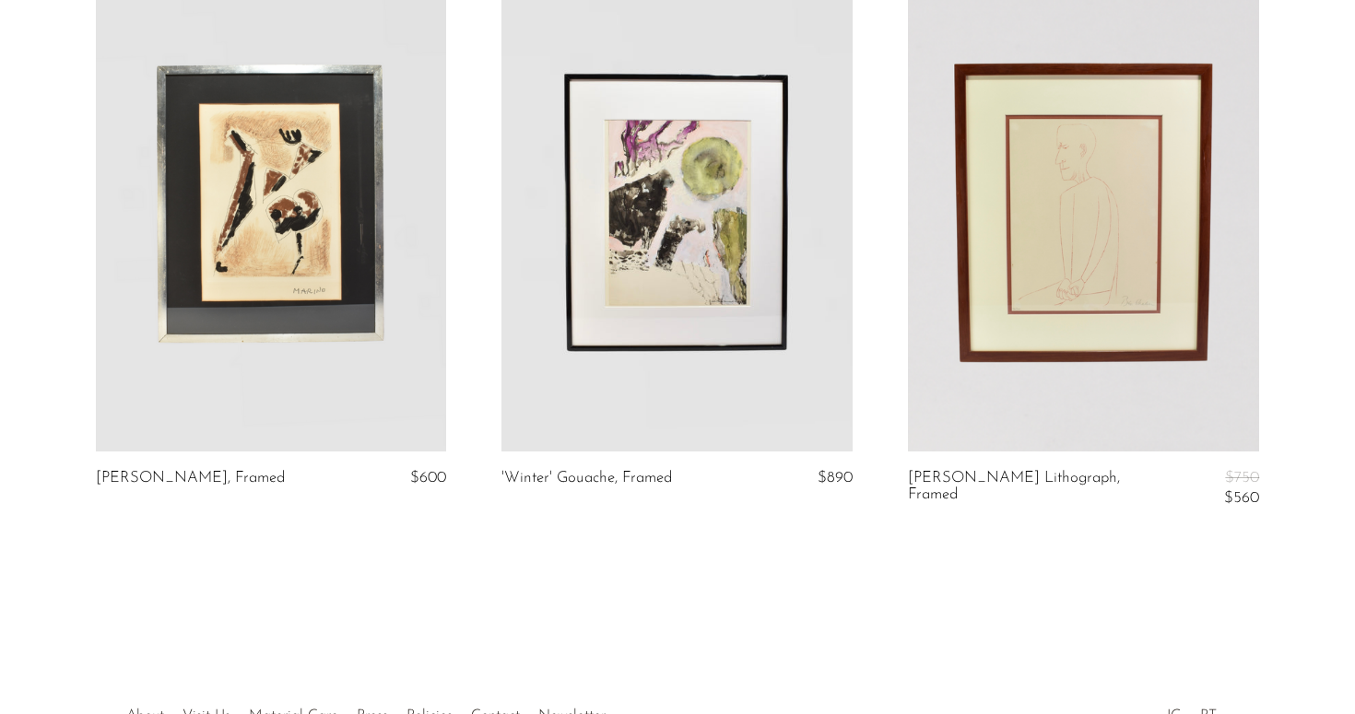
scroll to position [2522, 0]
